Goal: Task Accomplishment & Management: Use online tool/utility

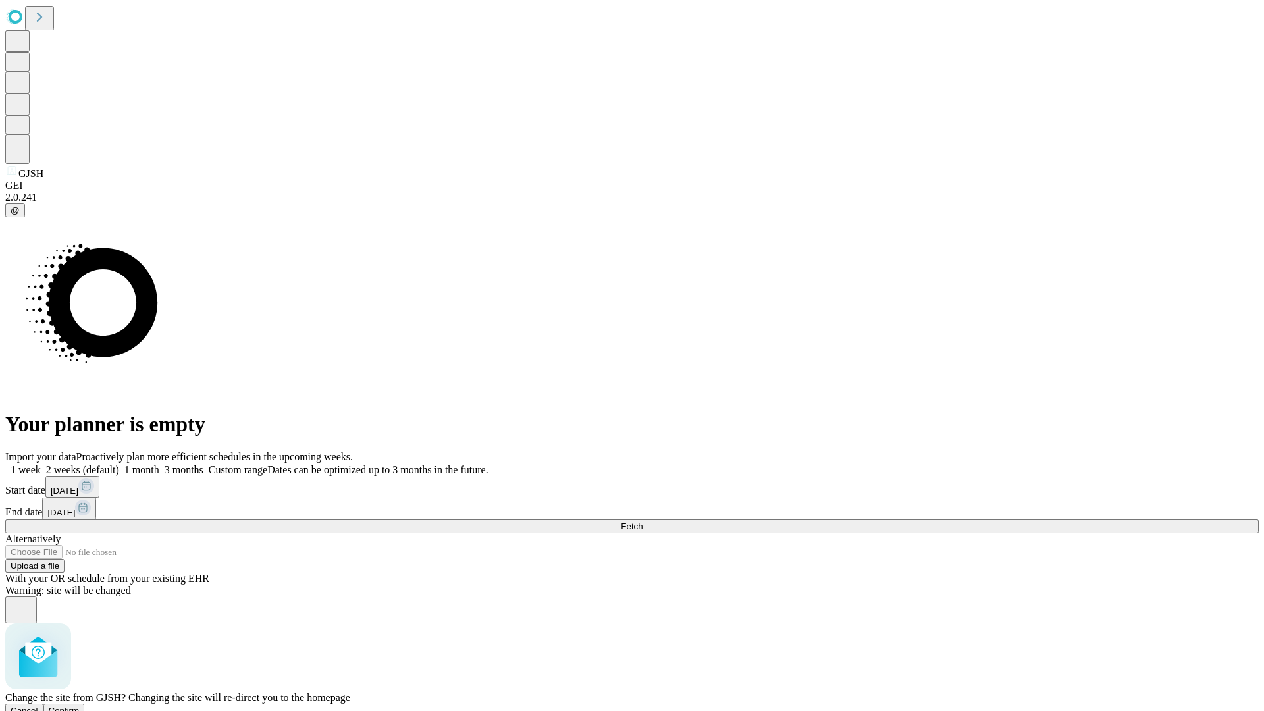
click at [80, 706] on span "Confirm" at bounding box center [64, 711] width 31 height 10
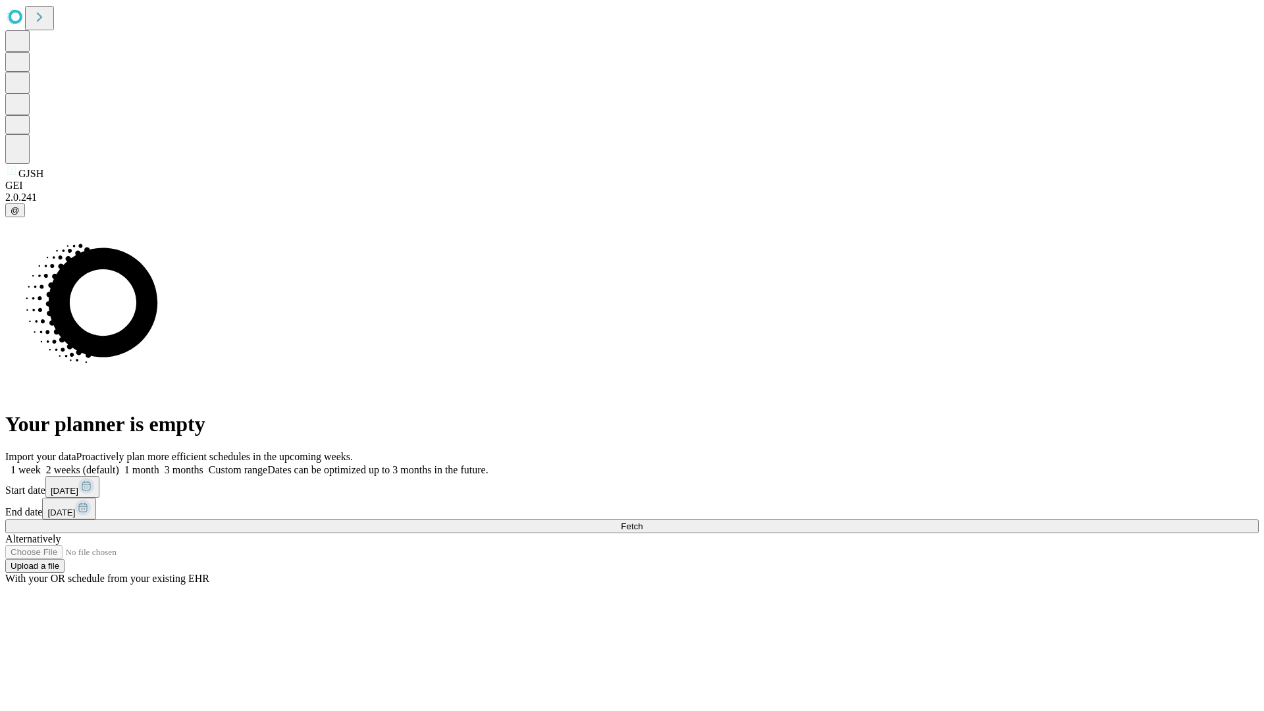
click at [41, 464] on label "1 week" at bounding box center [23, 469] width 36 height 11
click at [643, 521] on span "Fetch" at bounding box center [632, 526] width 22 height 10
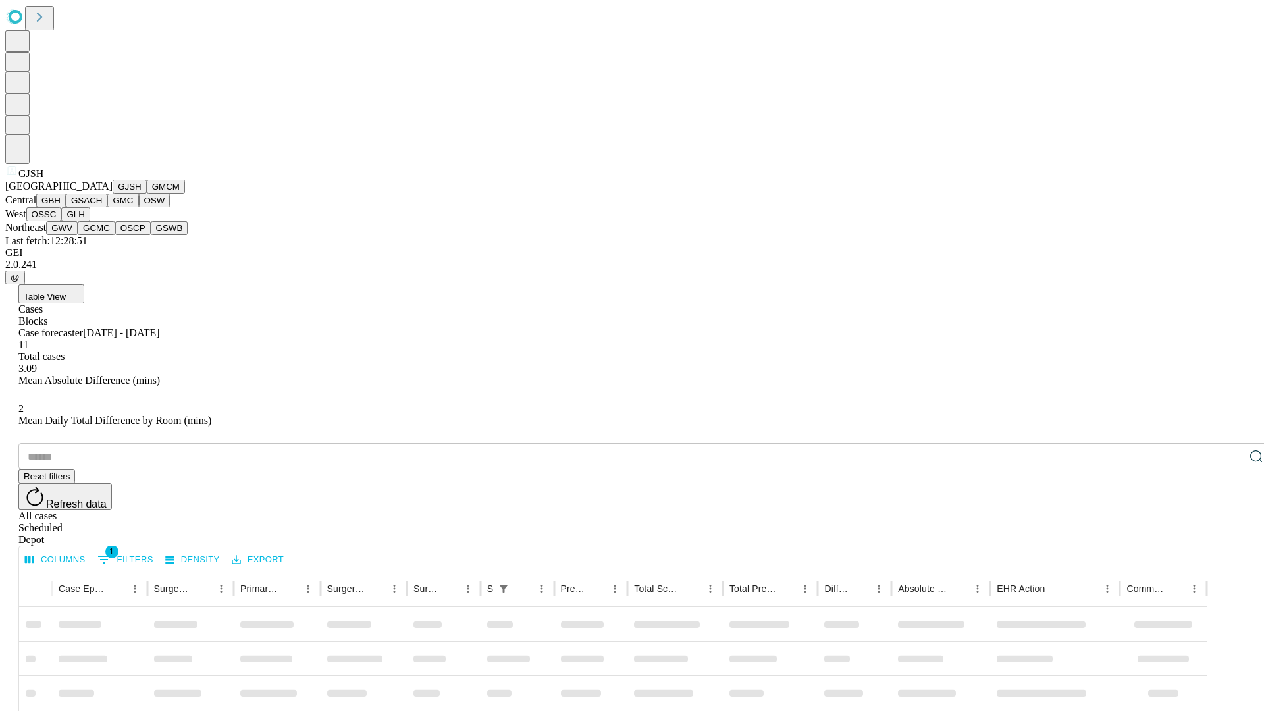
click at [147, 194] on button "GMCM" at bounding box center [166, 187] width 38 height 14
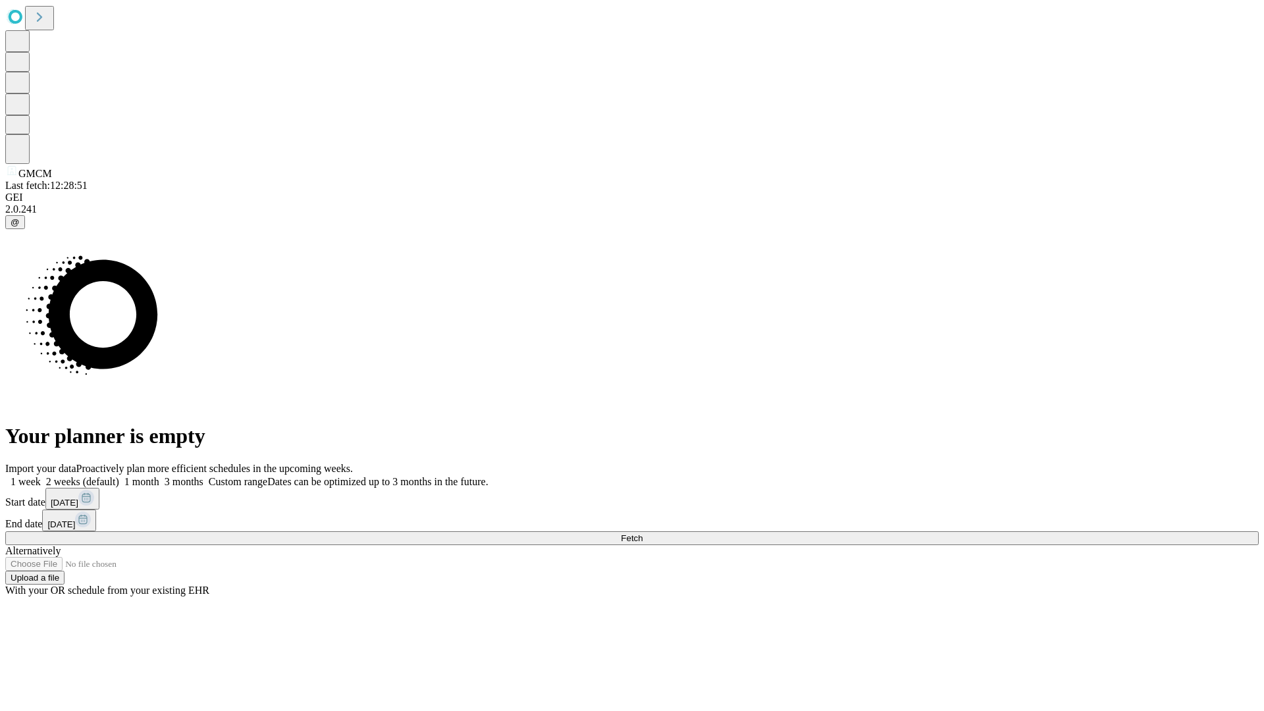
click at [41, 476] on label "1 week" at bounding box center [23, 481] width 36 height 11
click at [643, 533] on span "Fetch" at bounding box center [632, 538] width 22 height 10
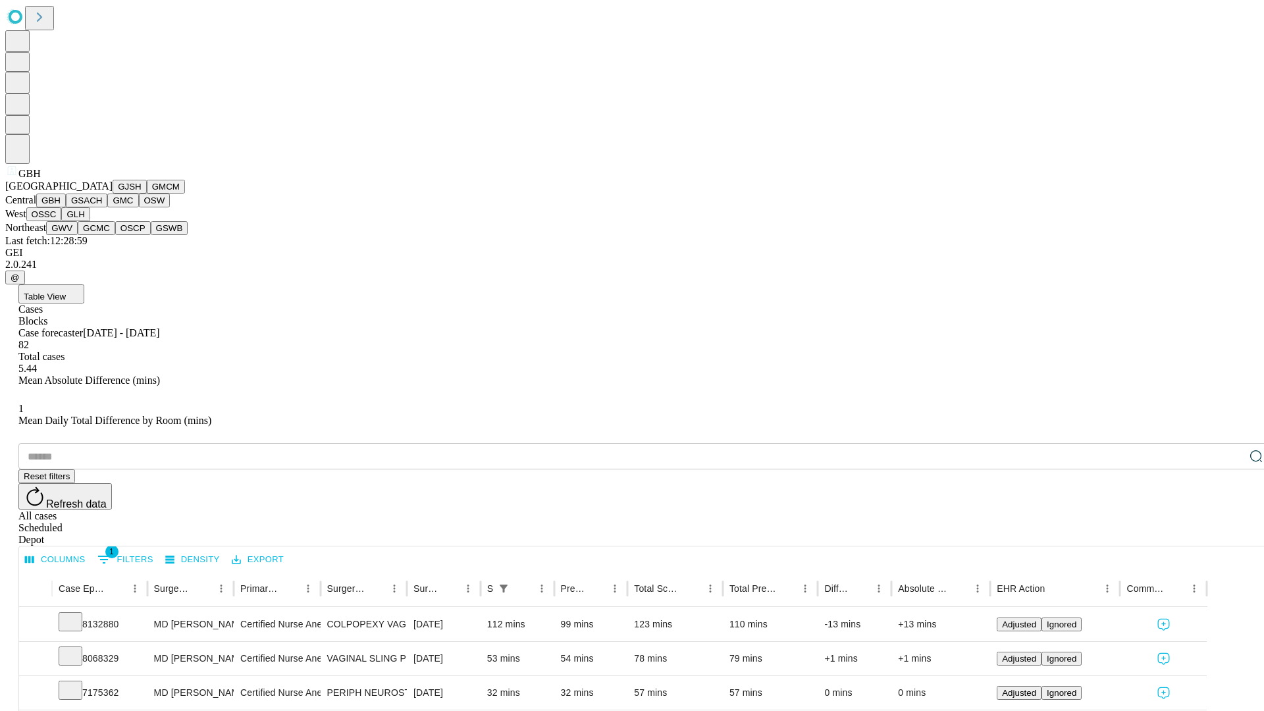
click at [102, 207] on button "GSACH" at bounding box center [86, 201] width 41 height 14
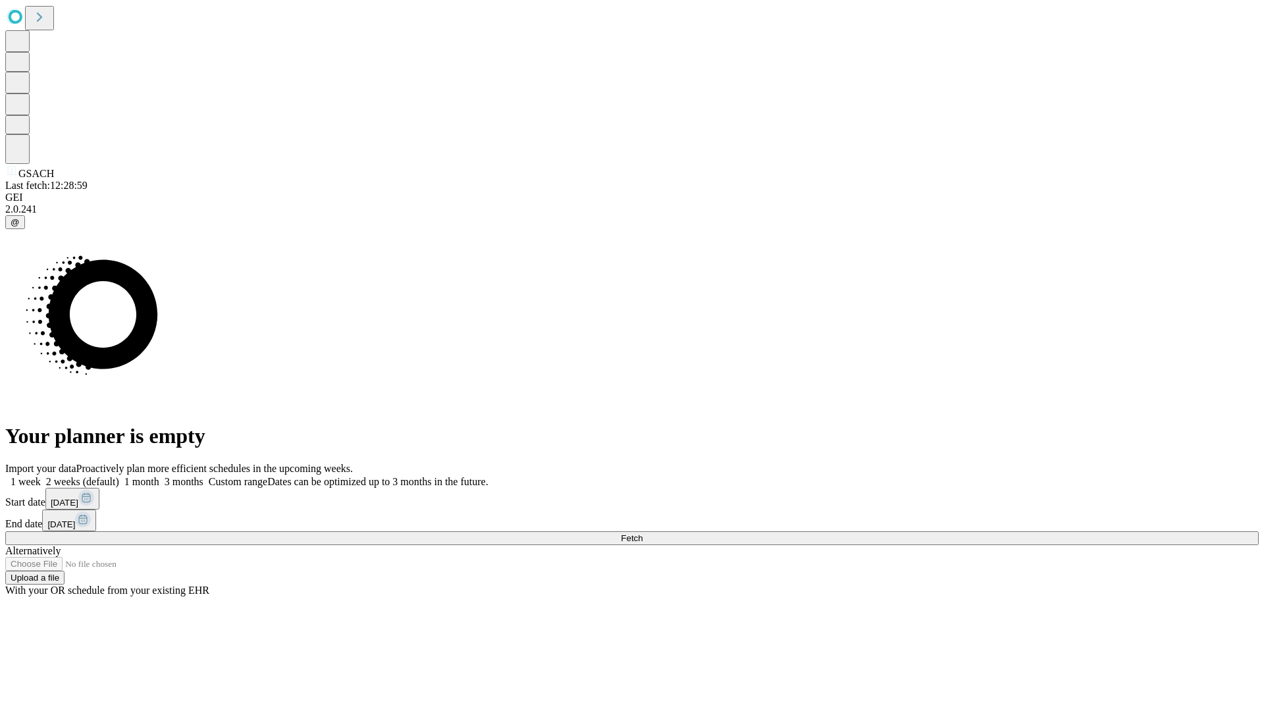
click at [41, 476] on label "1 week" at bounding box center [23, 481] width 36 height 11
click at [643, 533] on span "Fetch" at bounding box center [632, 538] width 22 height 10
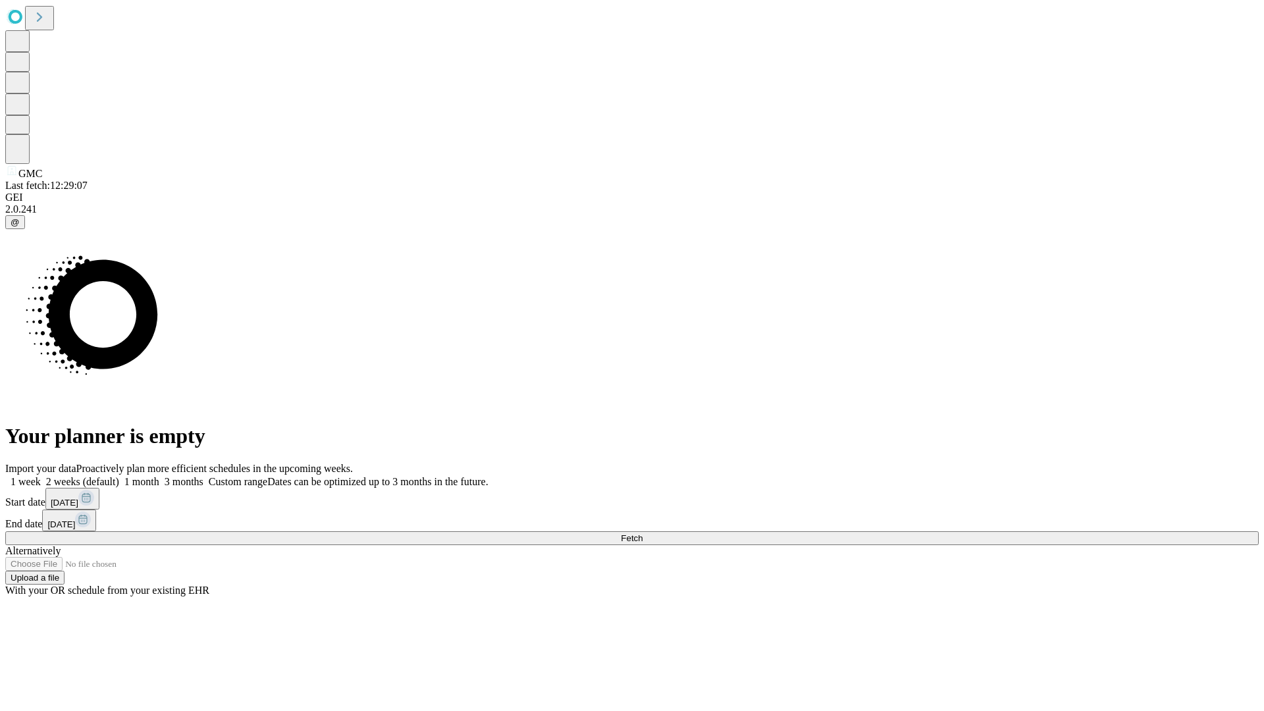
click at [41, 476] on label "1 week" at bounding box center [23, 481] width 36 height 11
click at [643, 533] on span "Fetch" at bounding box center [632, 538] width 22 height 10
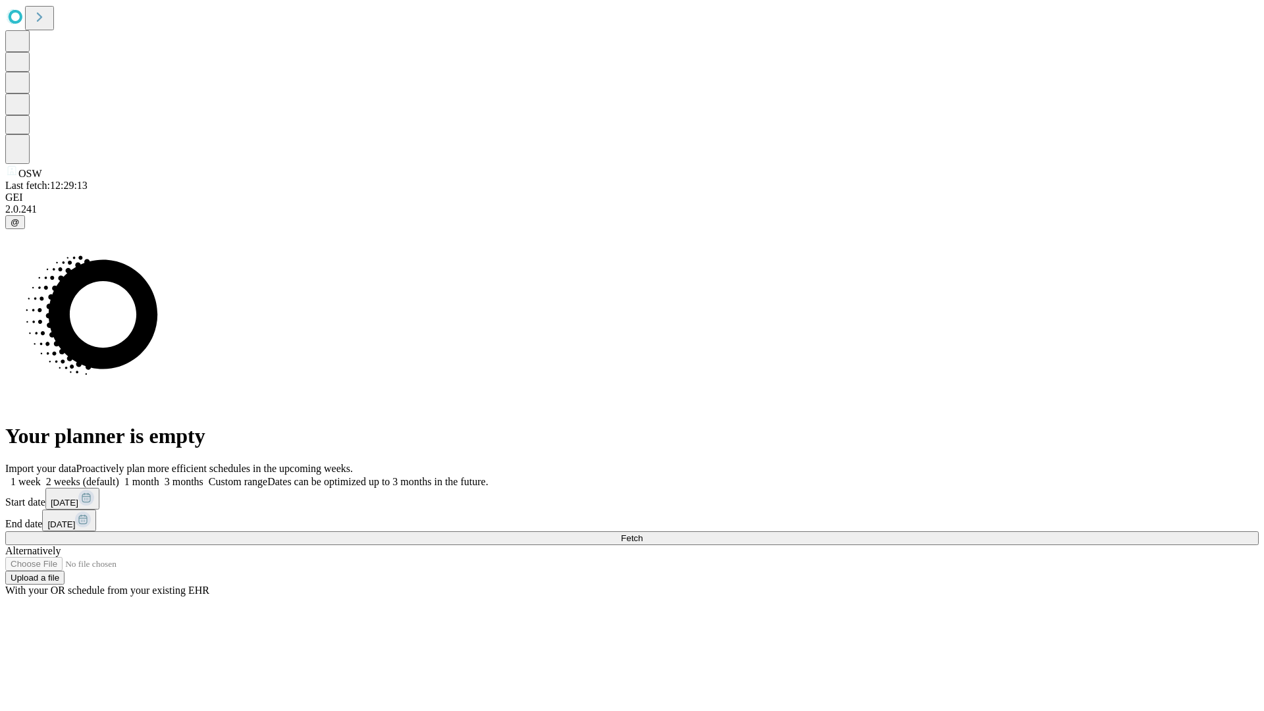
click at [41, 476] on label "1 week" at bounding box center [23, 481] width 36 height 11
click at [643, 533] on span "Fetch" at bounding box center [632, 538] width 22 height 10
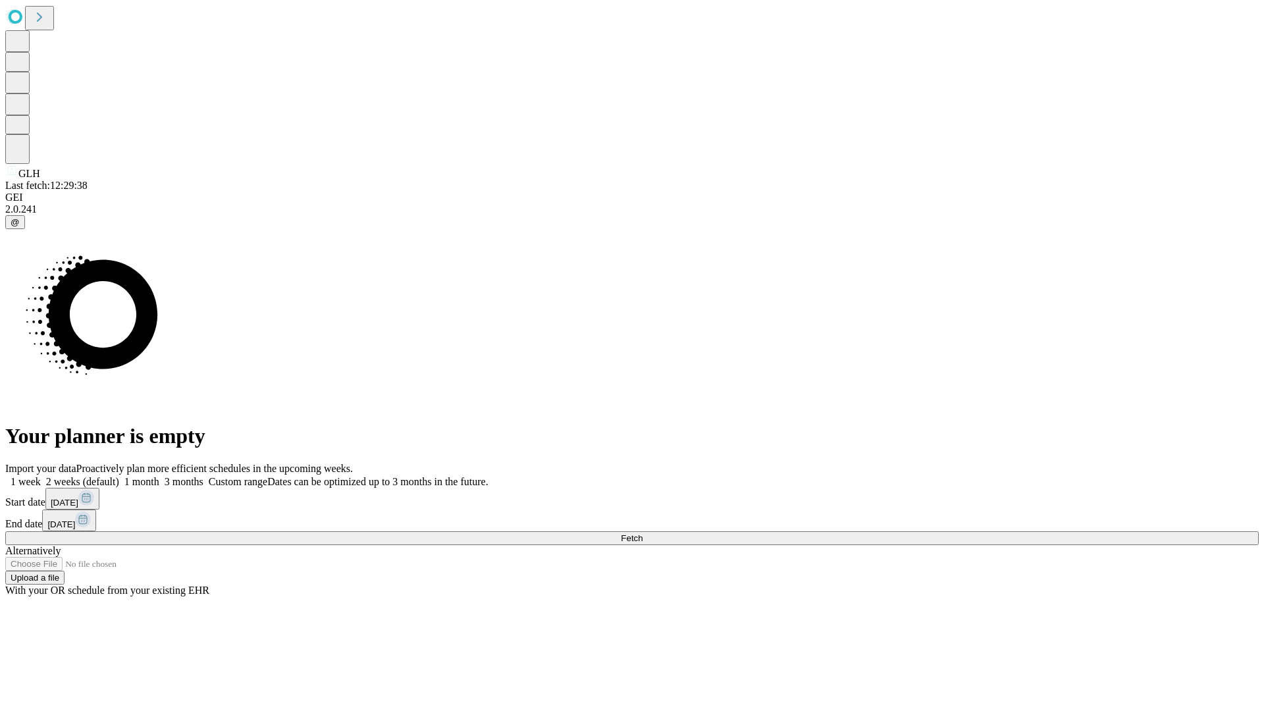
click at [41, 476] on label "1 week" at bounding box center [23, 481] width 36 height 11
click at [643, 533] on span "Fetch" at bounding box center [632, 538] width 22 height 10
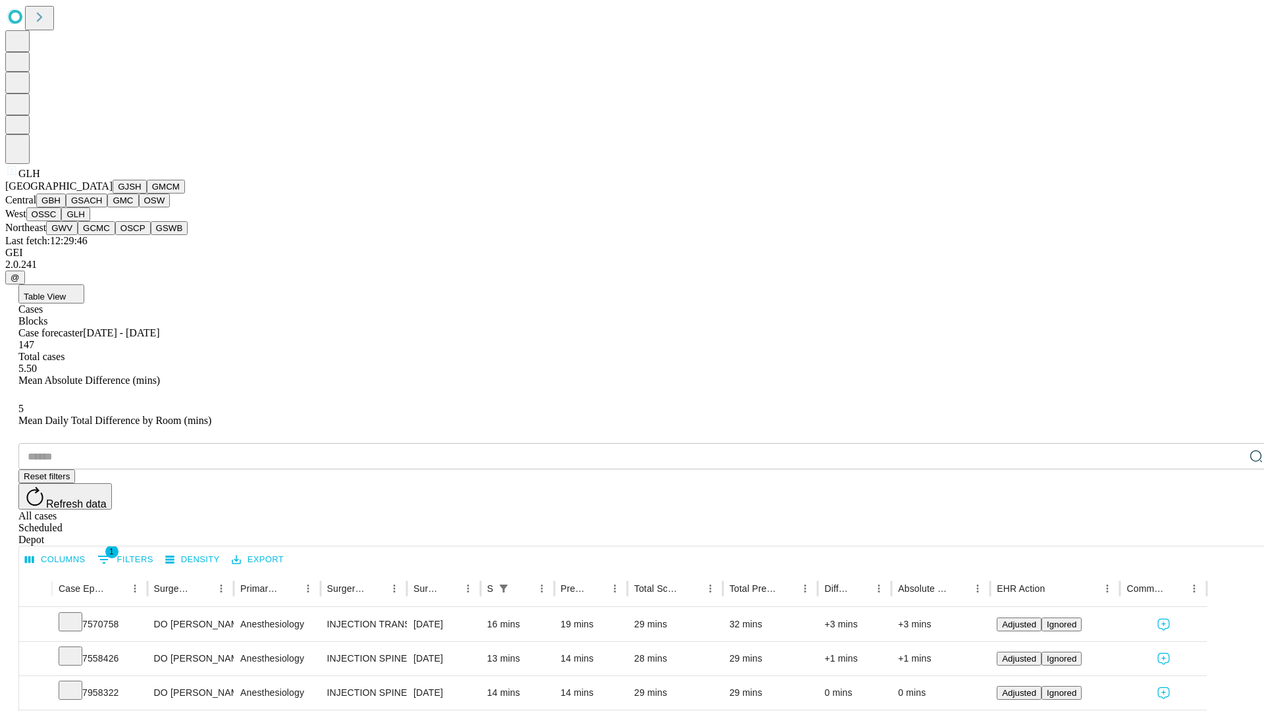
click at [78, 235] on button "GWV" at bounding box center [62, 228] width 32 height 14
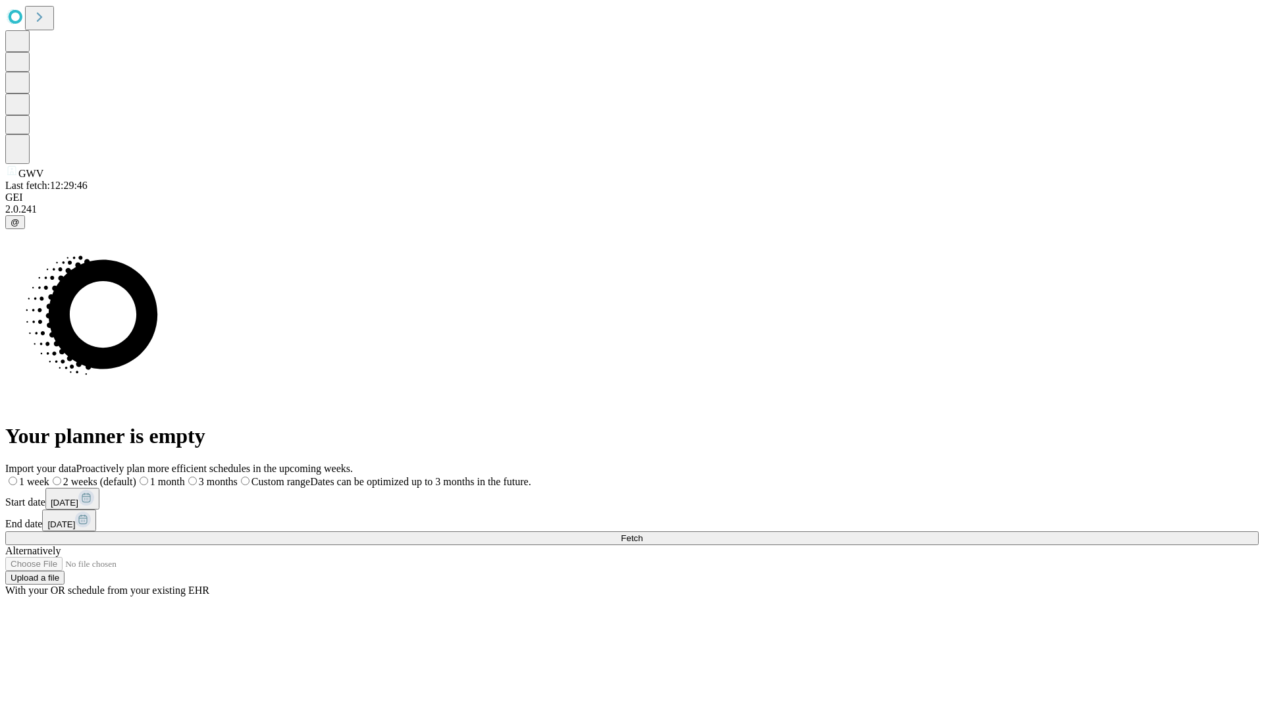
click at [49, 476] on label "1 week" at bounding box center [27, 481] width 44 height 11
click at [643, 533] on span "Fetch" at bounding box center [632, 538] width 22 height 10
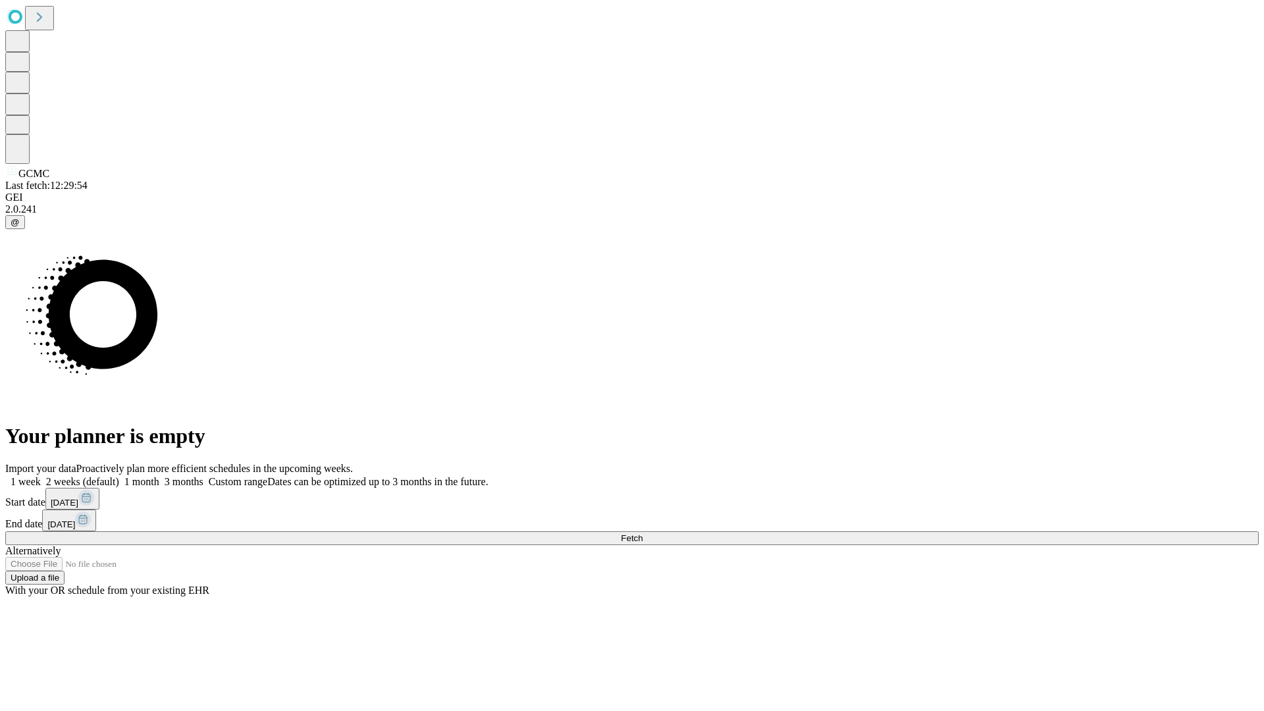
click at [41, 476] on label "1 week" at bounding box center [23, 481] width 36 height 11
click at [643, 533] on span "Fetch" at bounding box center [632, 538] width 22 height 10
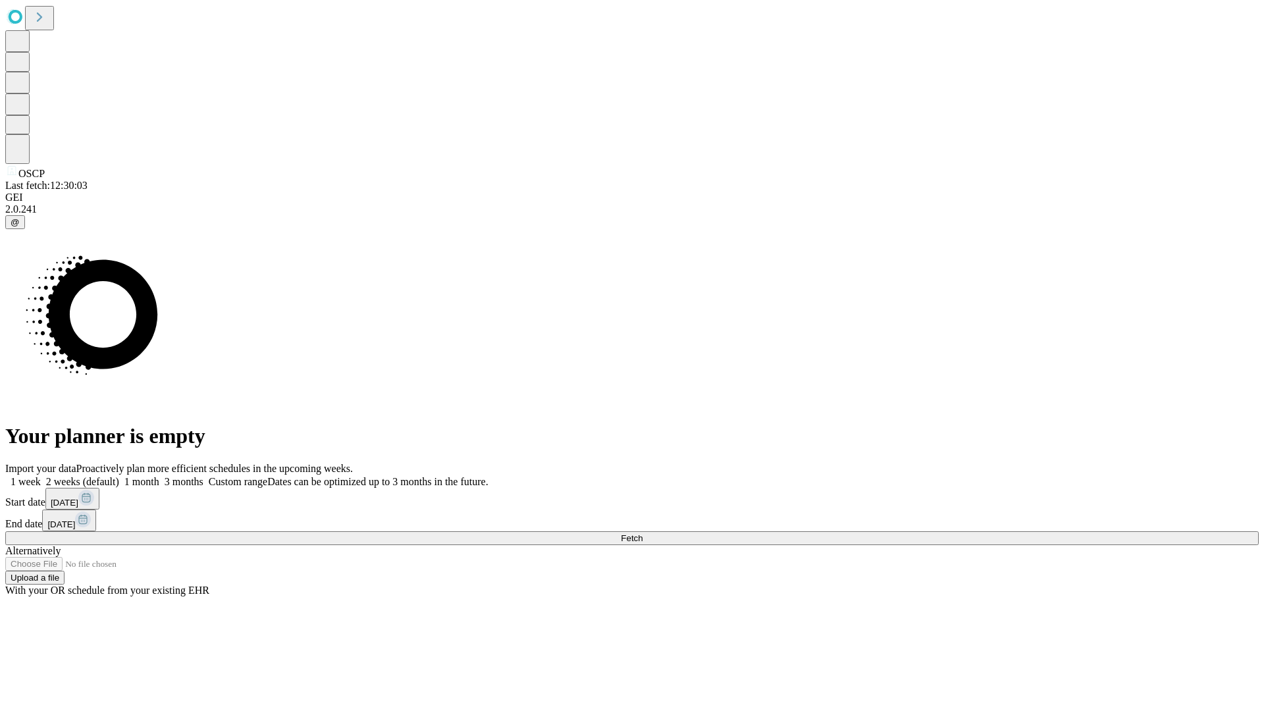
click at [41, 476] on label "1 week" at bounding box center [23, 481] width 36 height 11
click at [643, 533] on span "Fetch" at bounding box center [632, 538] width 22 height 10
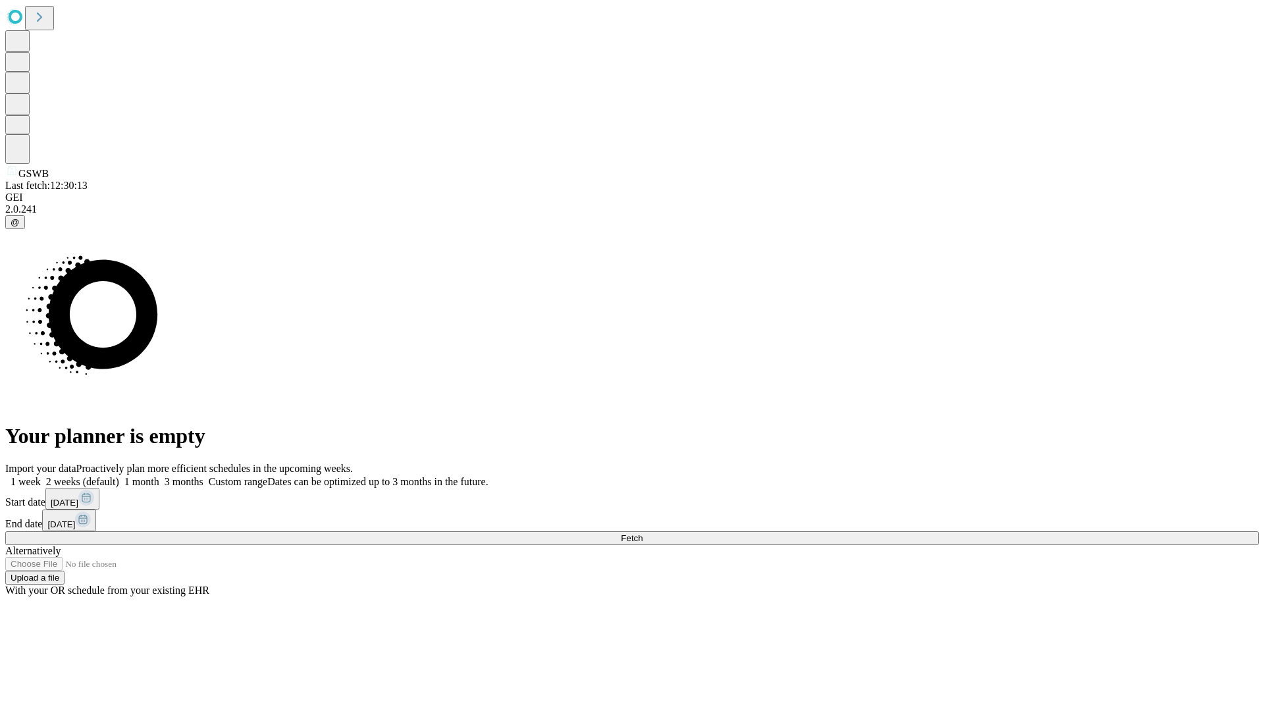
click at [643, 533] on span "Fetch" at bounding box center [632, 538] width 22 height 10
